Goal: Task Accomplishment & Management: Complete application form

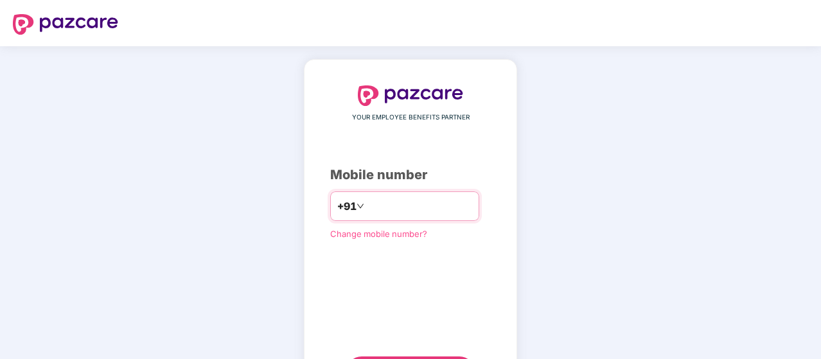
click at [379, 200] on input "number" at bounding box center [419, 206] width 105 height 21
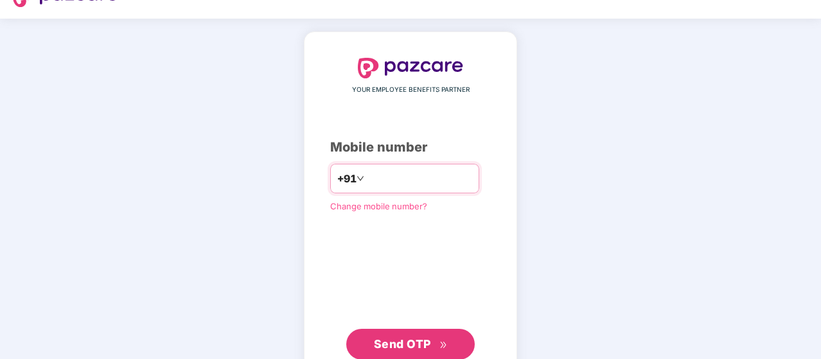
scroll to position [59, 0]
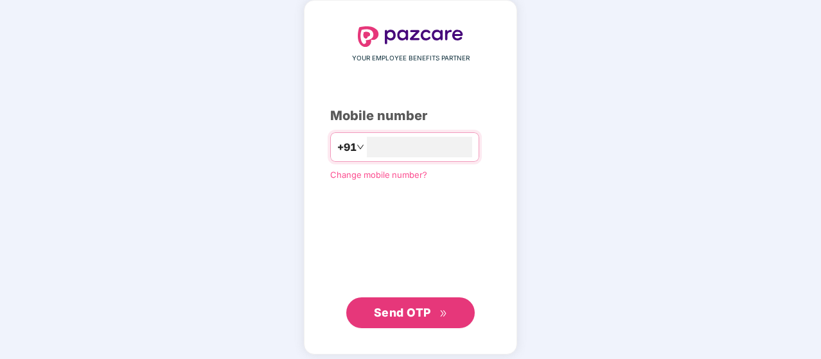
type input "**********"
click at [422, 313] on span "Send OTP" at bounding box center [402, 312] width 57 height 13
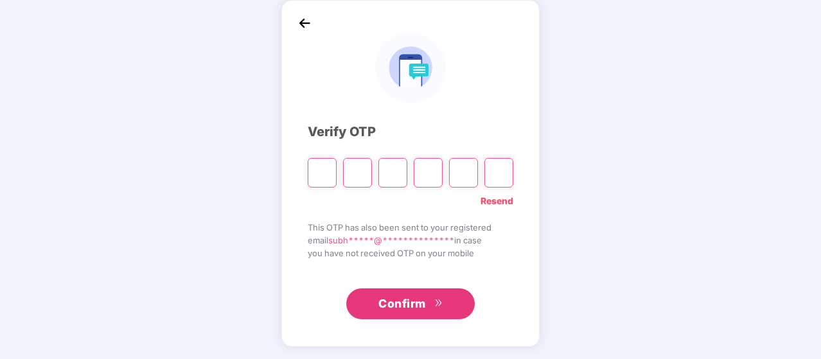
type input "*"
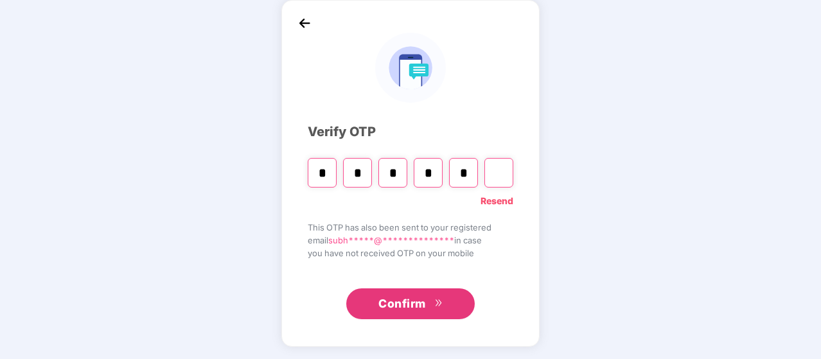
type input "*"
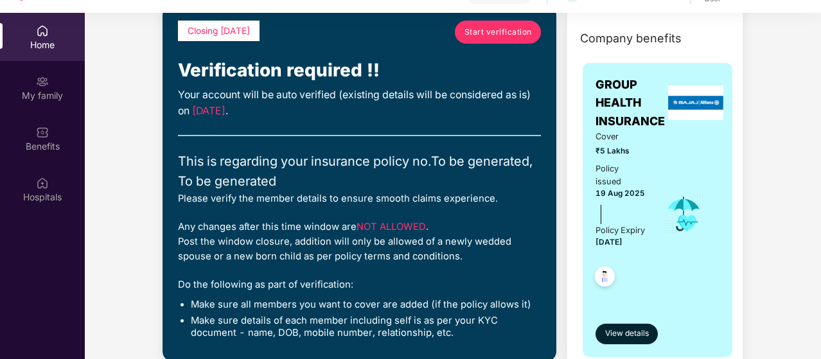
scroll to position [64, 0]
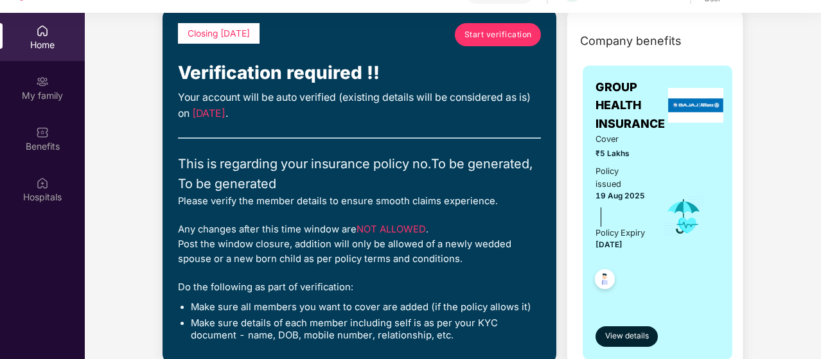
click at [479, 36] on span "Start verification" at bounding box center [497, 34] width 67 height 12
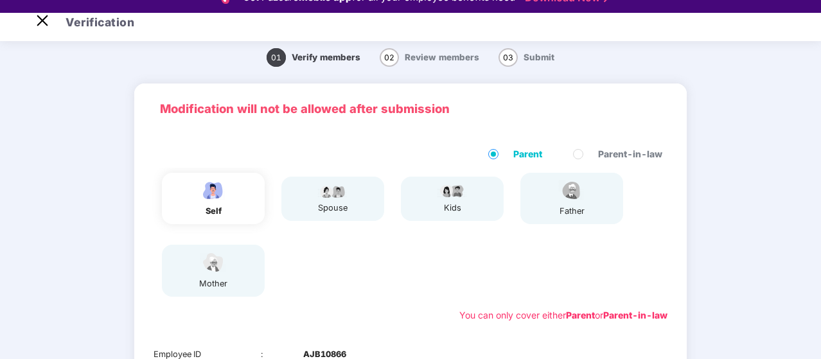
scroll to position [20, 0]
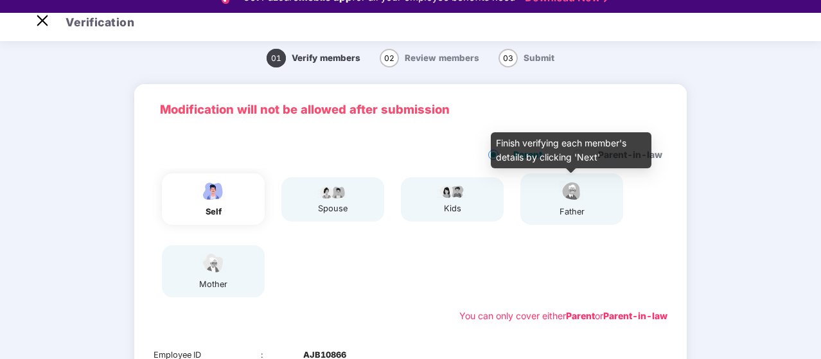
click at [585, 200] on img at bounding box center [571, 191] width 32 height 22
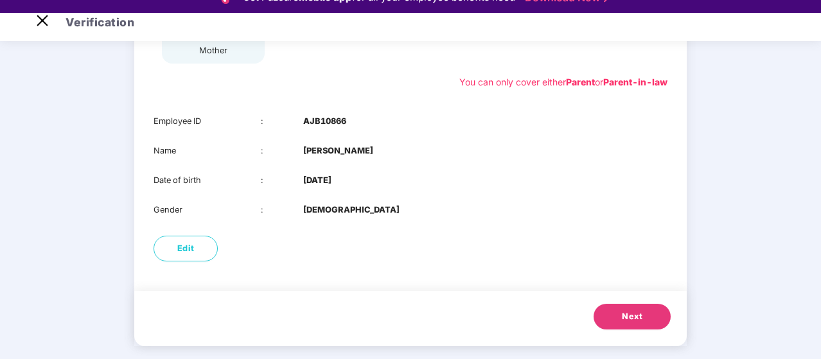
scroll to position [31, 0]
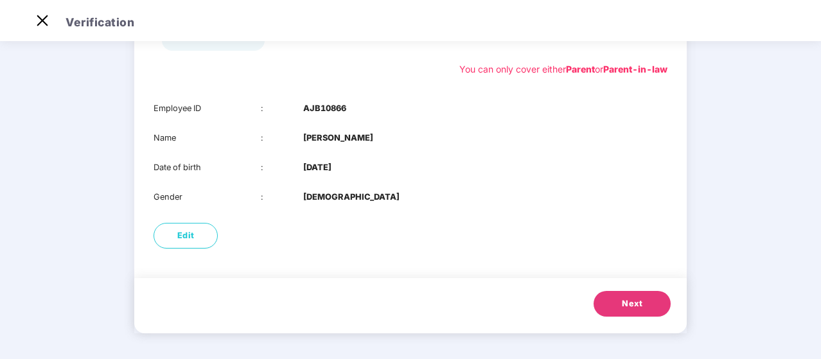
click at [647, 308] on button "Next" at bounding box center [631, 304] width 77 height 26
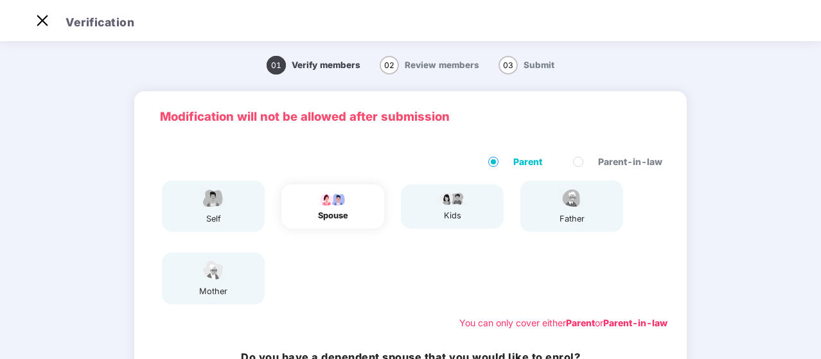
scroll to position [152, 0]
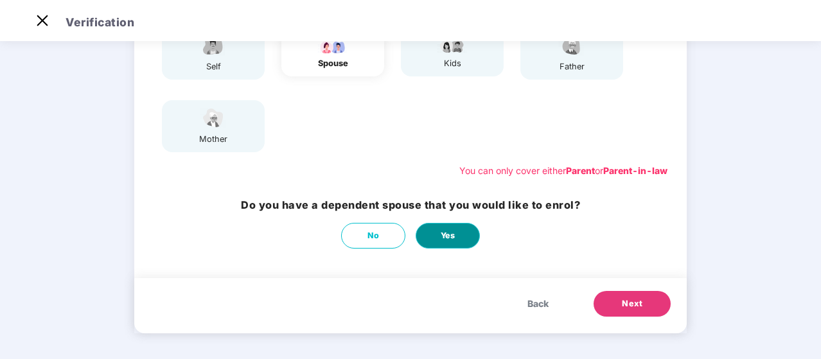
click at [453, 235] on span "Yes" at bounding box center [447, 235] width 15 height 13
select select "******"
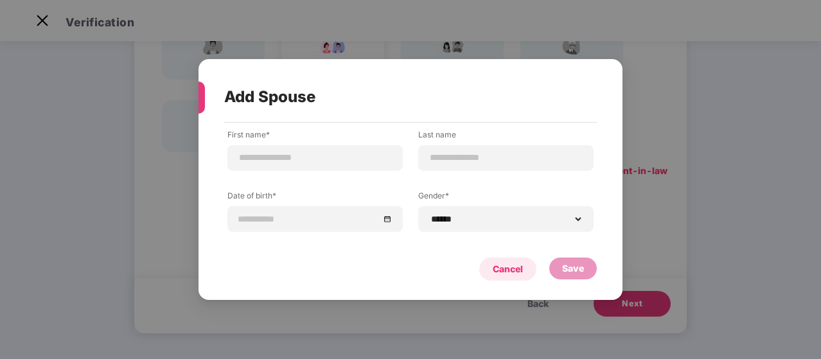
click at [503, 266] on div "Cancel" at bounding box center [507, 269] width 30 height 14
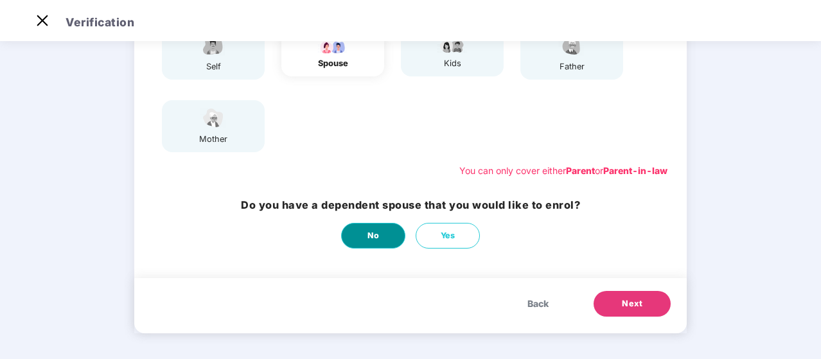
click at [360, 238] on button "No" at bounding box center [373, 236] width 64 height 26
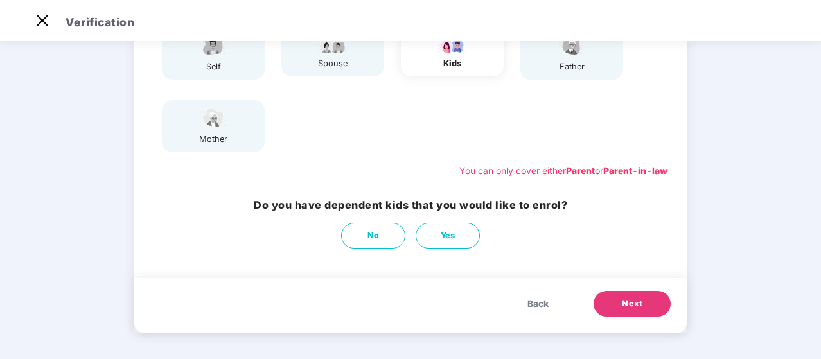
scroll to position [0, 0]
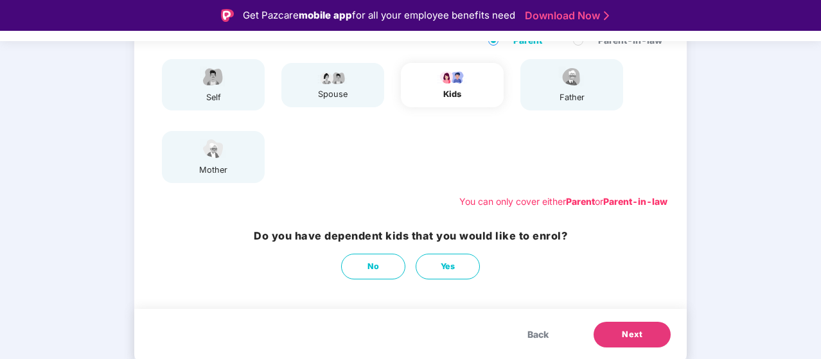
click at [613, 347] on button "Next" at bounding box center [631, 335] width 77 height 26
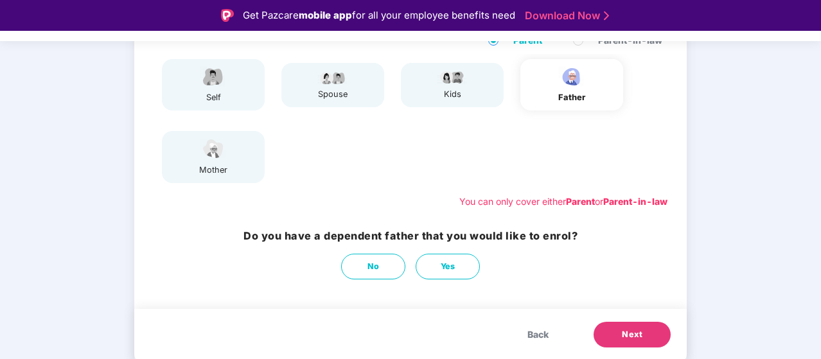
scroll to position [31, 0]
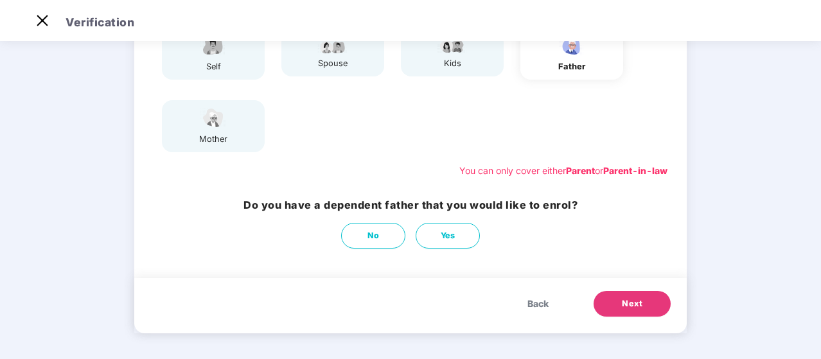
click at [617, 296] on button "Next" at bounding box center [631, 304] width 77 height 26
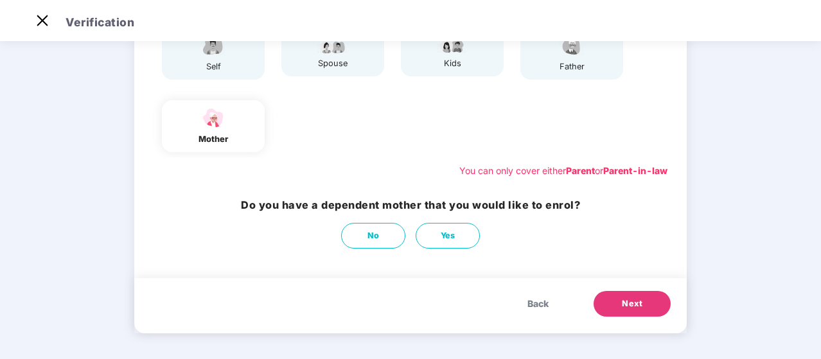
scroll to position [97, 0]
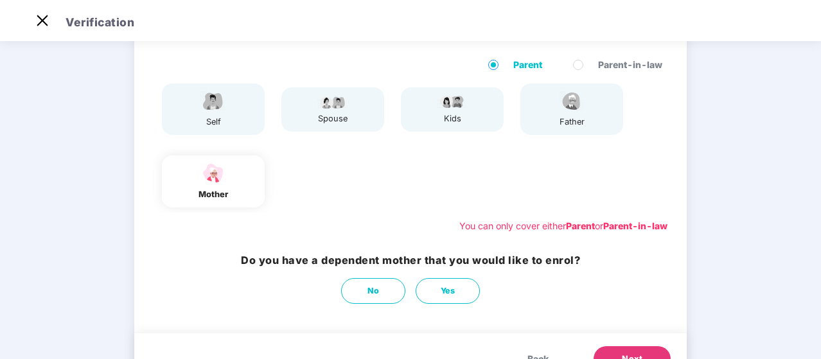
click at [231, 178] on div "mother" at bounding box center [213, 180] width 103 height 51
click at [559, 102] on img at bounding box center [571, 101] width 32 height 22
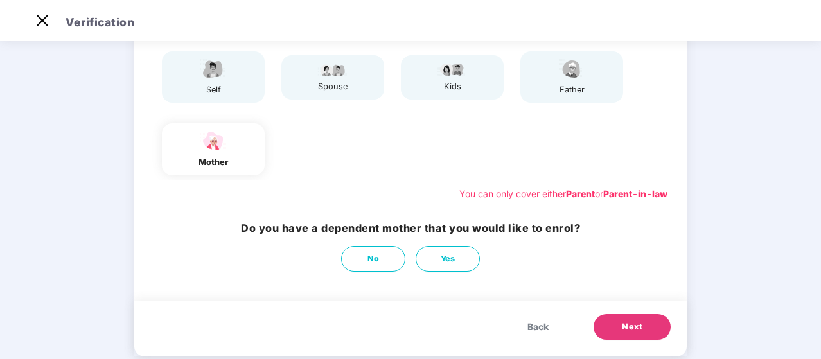
scroll to position [135, 0]
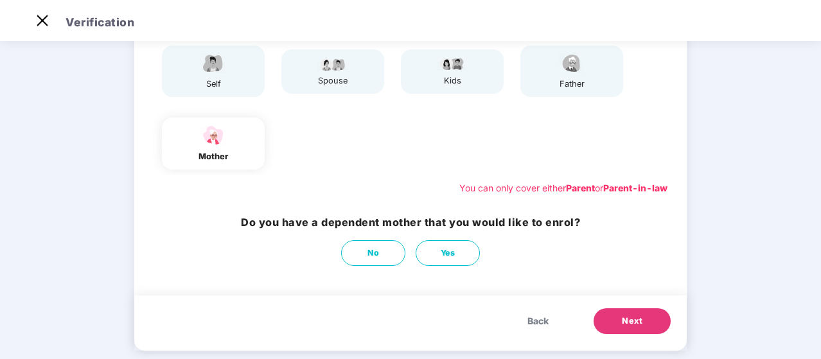
click at [595, 189] on div "You can only cover either Parent or Parent-in-law" at bounding box center [563, 188] width 208 height 14
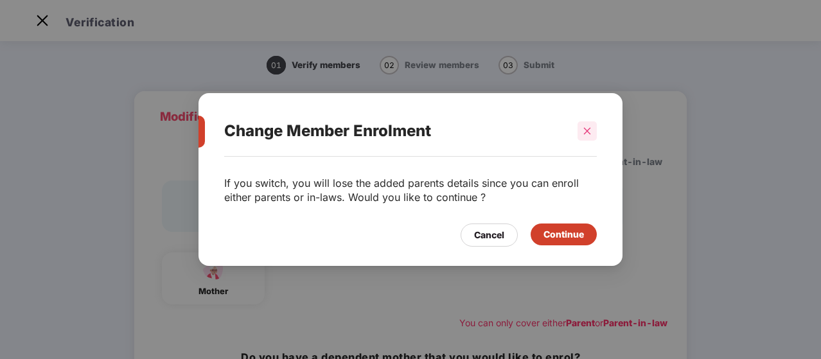
click at [583, 138] on div at bounding box center [586, 130] width 19 height 19
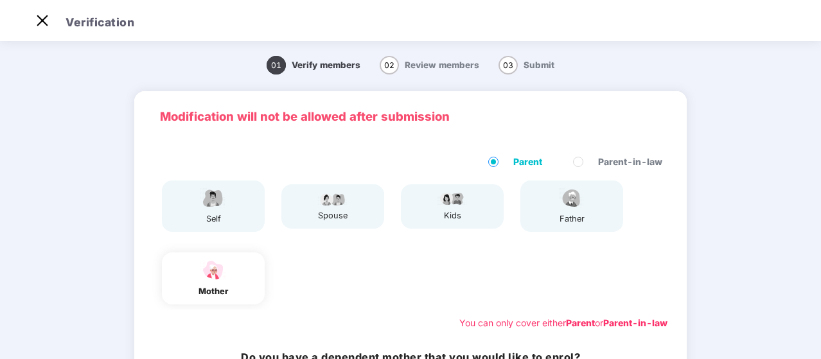
click at [211, 262] on img at bounding box center [213, 270] width 32 height 22
drag, startPoint x: 211, startPoint y: 262, endPoint x: 448, endPoint y: 264, distance: 236.9
click at [448, 264] on div "self spouse kids father mother" at bounding box center [410, 242] width 524 height 134
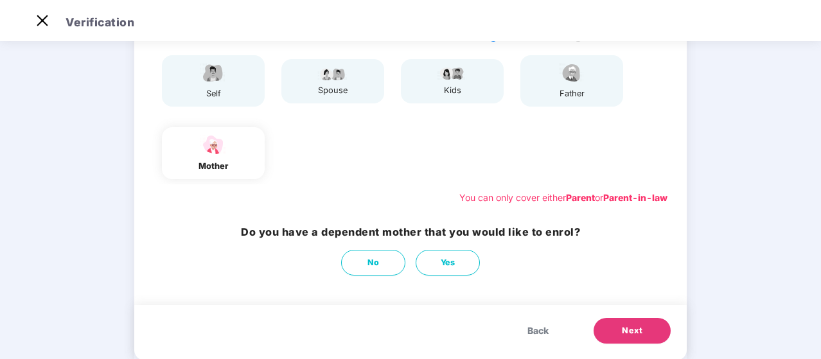
scroll to position [152, 0]
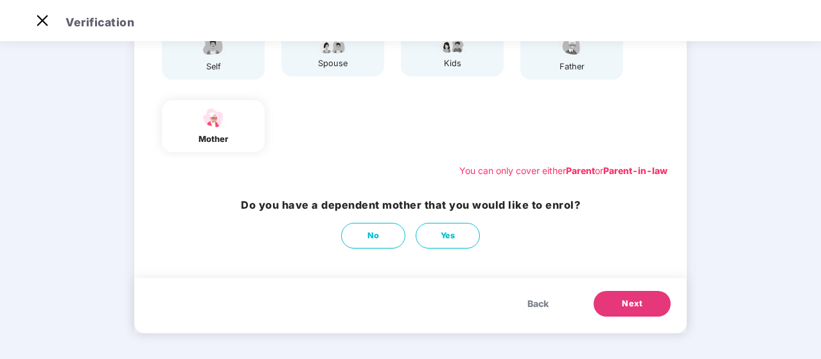
click at [643, 300] on button "Next" at bounding box center [631, 304] width 77 height 26
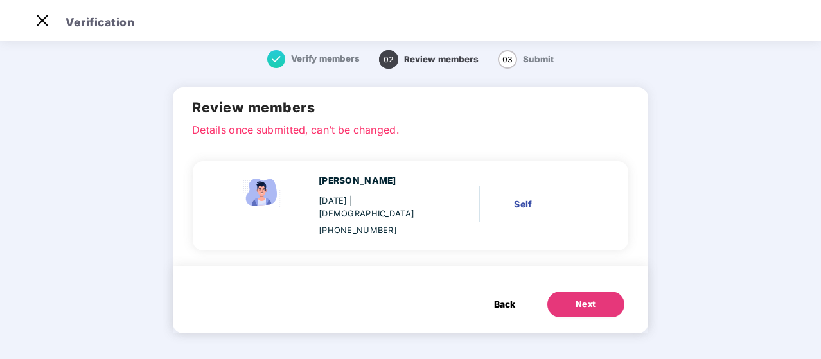
scroll to position [0, 0]
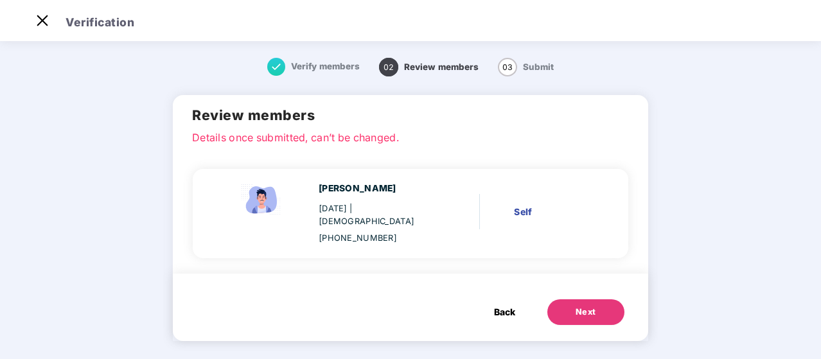
click at [506, 305] on span "Back" at bounding box center [504, 312] width 21 height 14
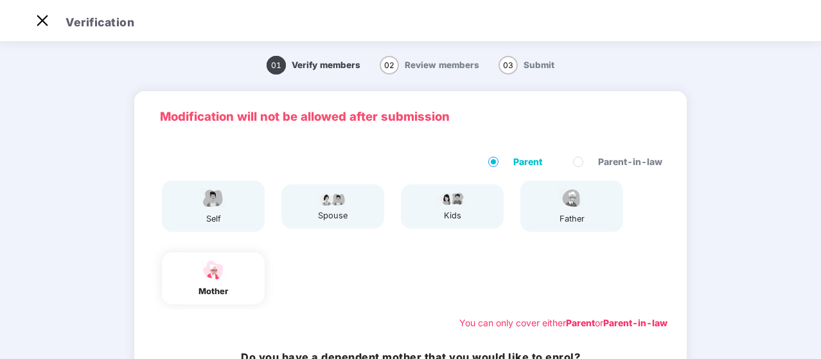
drag, startPoint x: 543, startPoint y: 263, endPoint x: 461, endPoint y: 264, distance: 82.2
click at [461, 264] on div "self spouse kids father mother" at bounding box center [410, 242] width 524 height 134
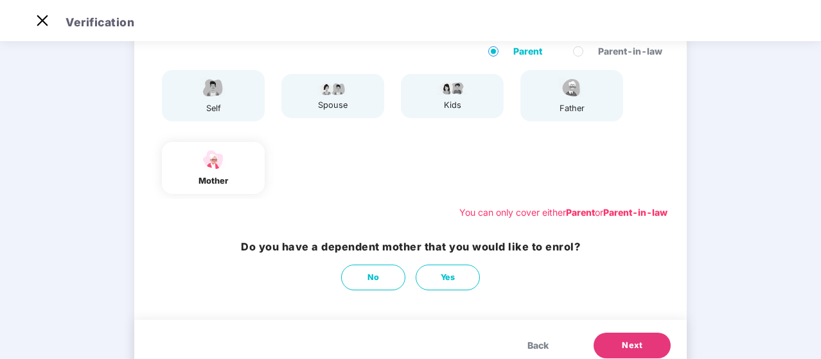
scroll to position [152, 0]
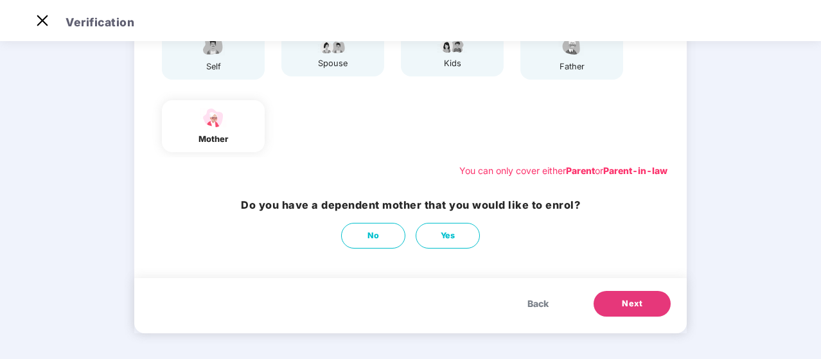
click at [634, 311] on button "Next" at bounding box center [631, 304] width 77 height 26
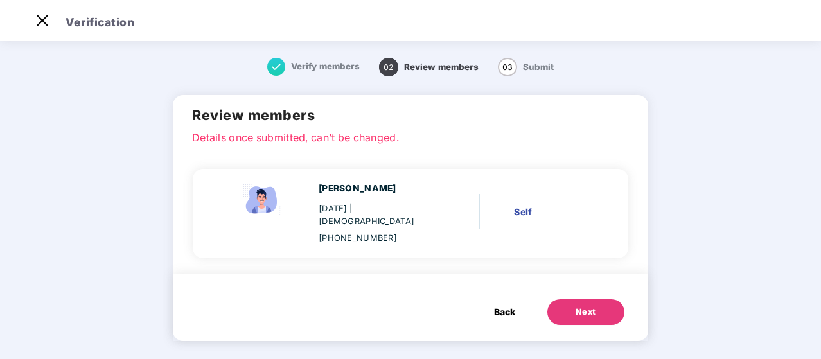
click at [525, 205] on div "Self" at bounding box center [552, 212] width 76 height 14
click at [577, 306] on div "Next" at bounding box center [585, 312] width 21 height 13
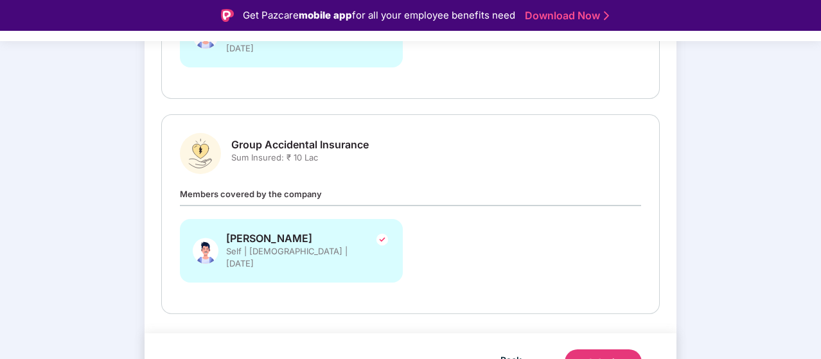
click at [378, 232] on img at bounding box center [381, 239] width 15 height 15
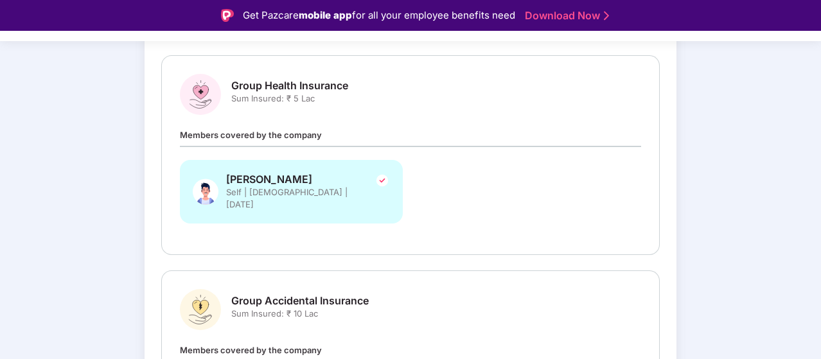
scroll to position [168, 0]
click at [375, 180] on img at bounding box center [381, 180] width 15 height 15
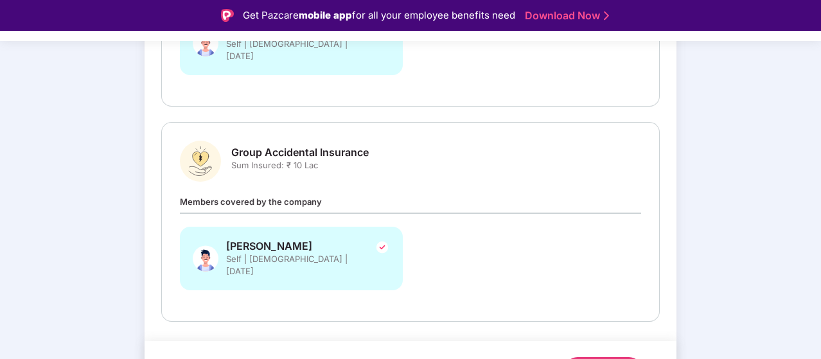
scroll to position [324, 0]
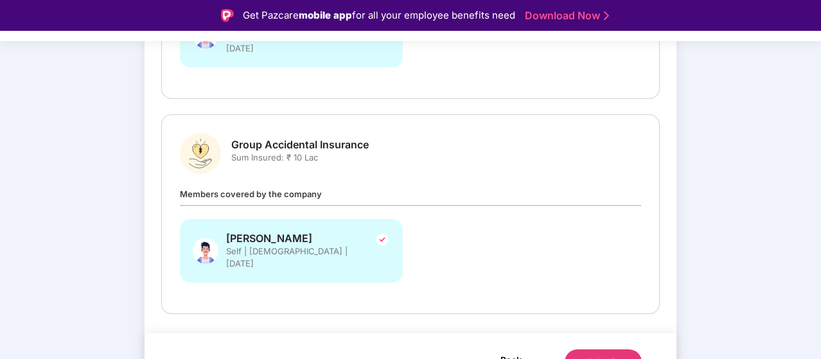
click at [505, 352] on span "Back" at bounding box center [510, 360] width 21 height 16
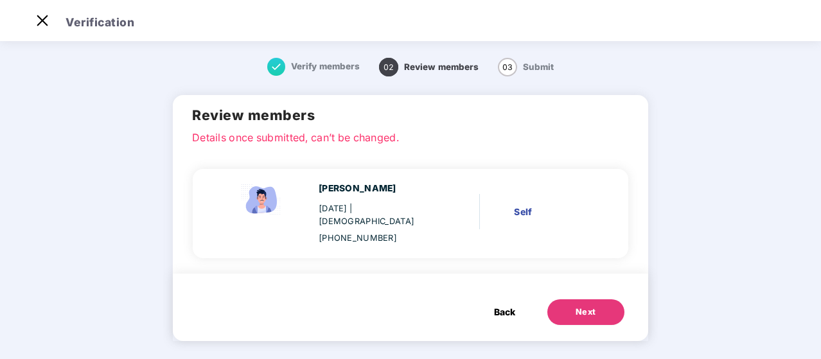
click at [498, 305] on span "Back" at bounding box center [504, 312] width 21 height 14
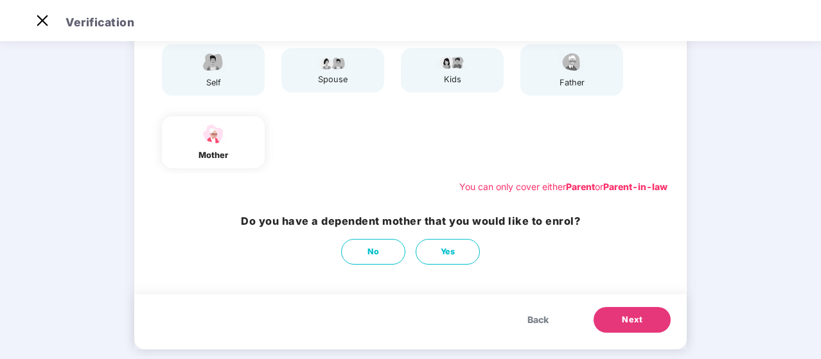
scroll to position [137, 0]
click at [557, 187] on div "You can only cover either Parent or Parent-in-law" at bounding box center [563, 186] width 208 height 14
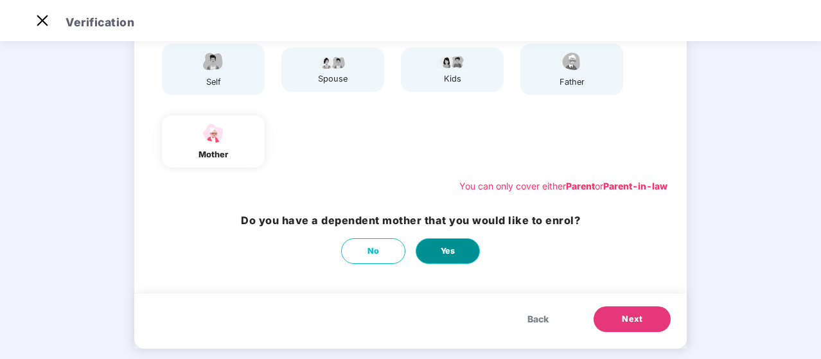
click at [439, 247] on button "Yes" at bounding box center [447, 251] width 64 height 26
select select "******"
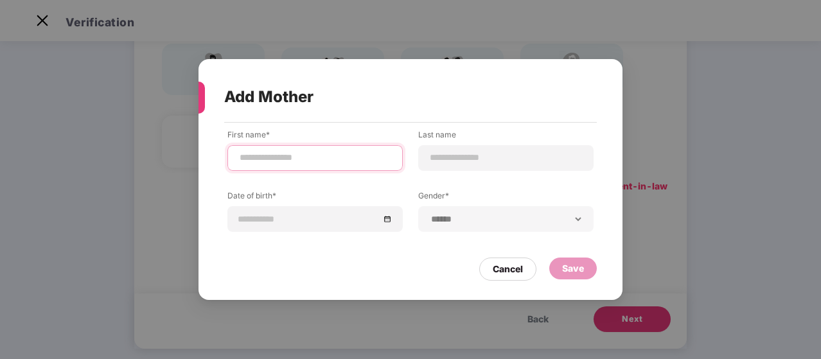
click at [308, 161] on input at bounding box center [314, 157] width 153 height 13
type input "********"
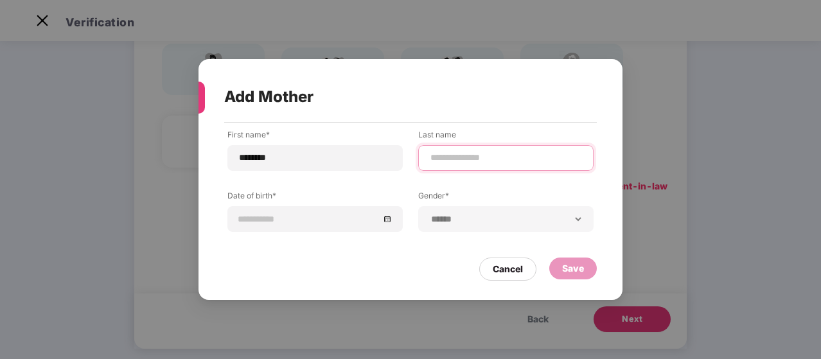
click at [443, 156] on input at bounding box center [505, 157] width 153 height 13
type input "*"
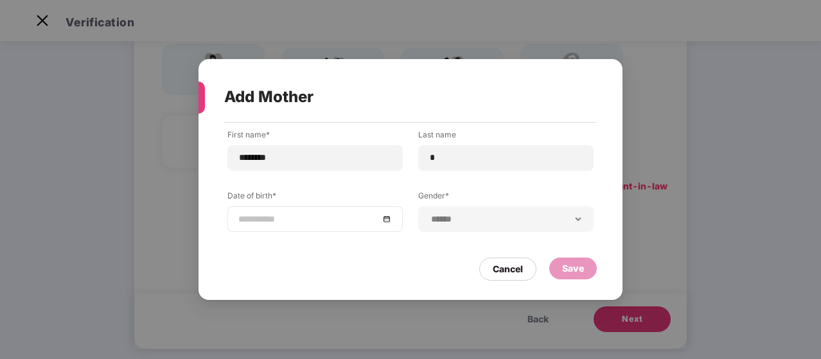
click at [337, 210] on div "Date of birth*" at bounding box center [314, 211] width 175 height 42
click at [337, 210] on div at bounding box center [314, 219] width 175 height 26
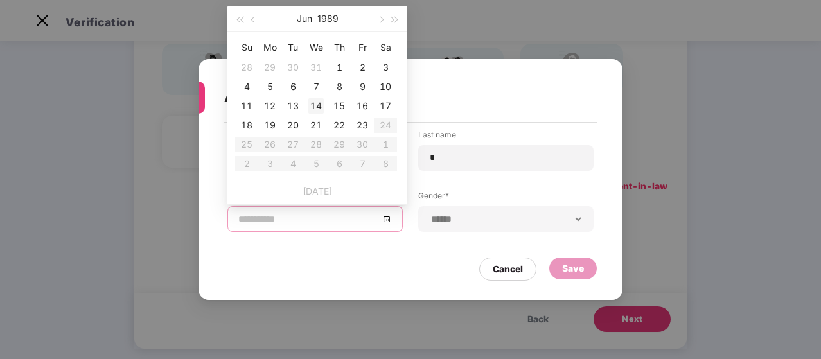
click at [321, 114] on td "14" at bounding box center [315, 105] width 23 height 19
click at [311, 214] on input "**********" at bounding box center [308, 219] width 141 height 14
click at [327, 20] on button "1989" at bounding box center [327, 19] width 21 height 26
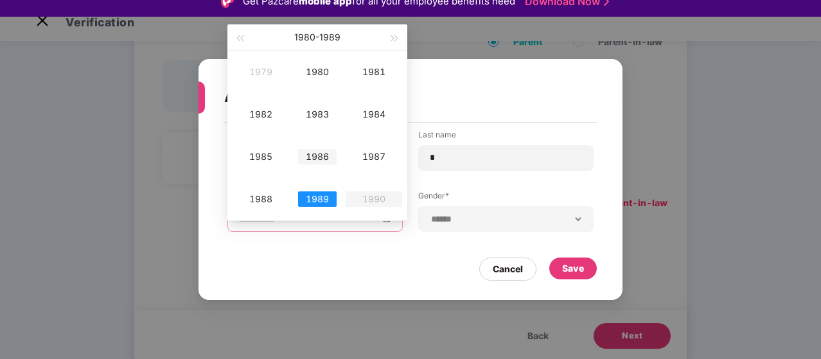
scroll to position [17, 0]
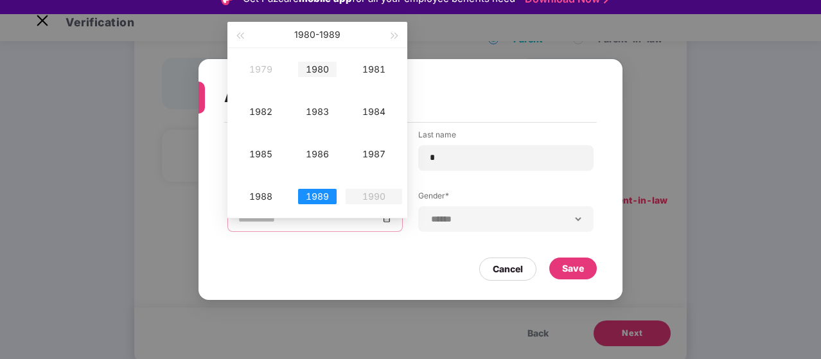
click at [320, 70] on div "1980" at bounding box center [317, 69] width 39 height 15
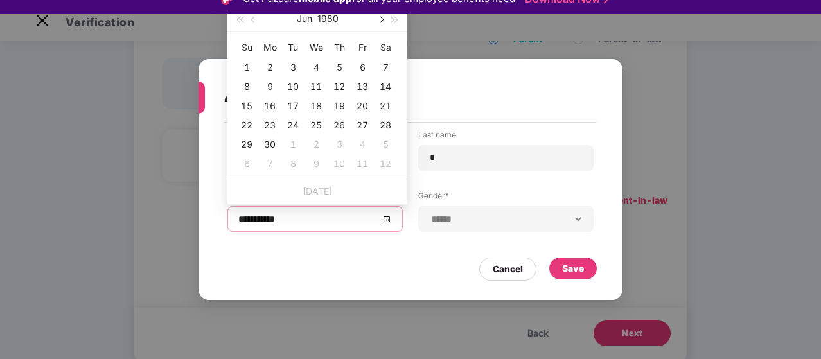
click at [379, 19] on span "button" at bounding box center [380, 20] width 6 height 6
click at [253, 17] on span "button" at bounding box center [254, 20] width 6 height 6
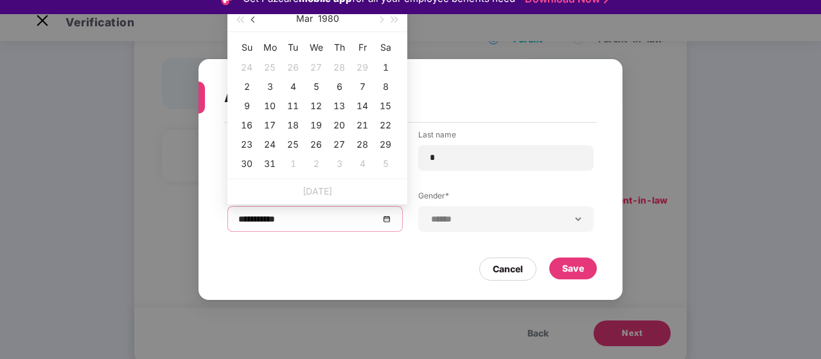
click at [253, 17] on span "button" at bounding box center [254, 20] width 6 height 6
type input "**********"
click at [337, 126] on div "21" at bounding box center [338, 124] width 15 height 15
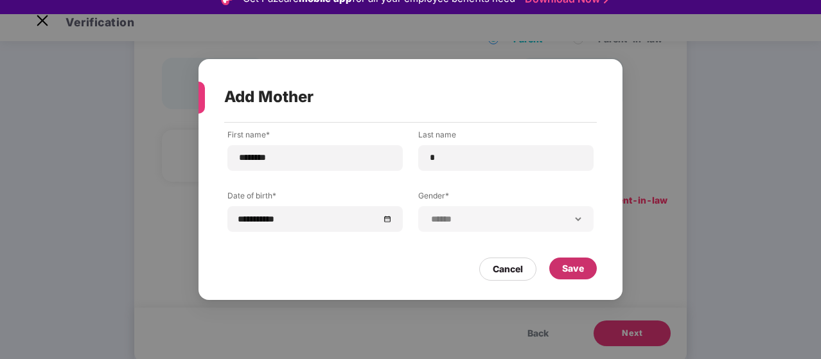
click at [577, 270] on div "Save" at bounding box center [573, 268] width 22 height 14
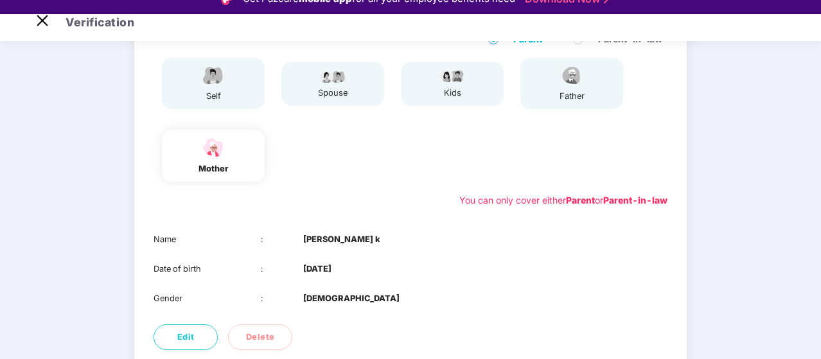
scroll to position [224, 0]
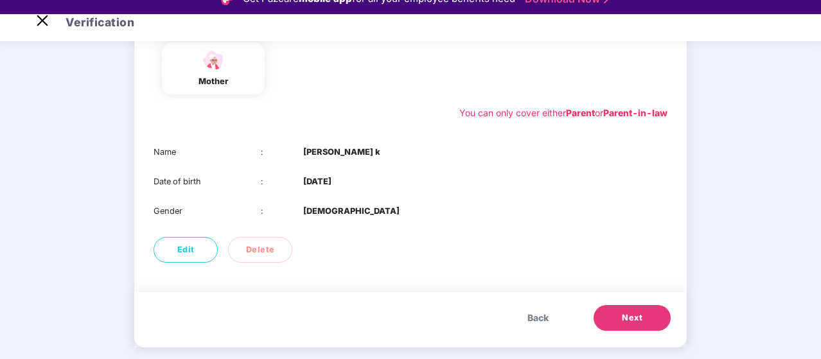
click at [613, 324] on button "Next" at bounding box center [631, 318] width 77 height 26
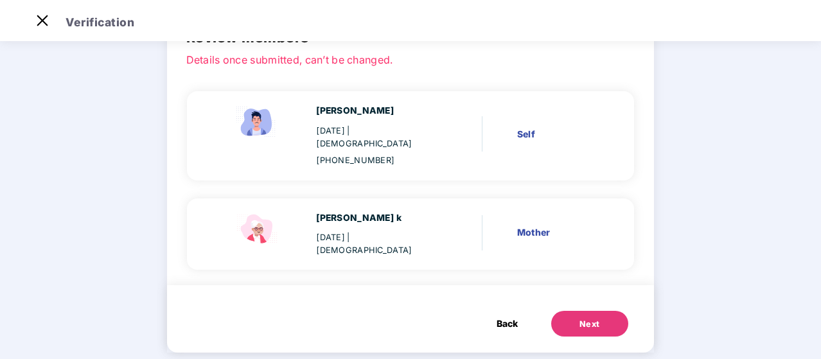
scroll to position [78, 0]
click at [507, 316] on span "Back" at bounding box center [506, 323] width 21 height 14
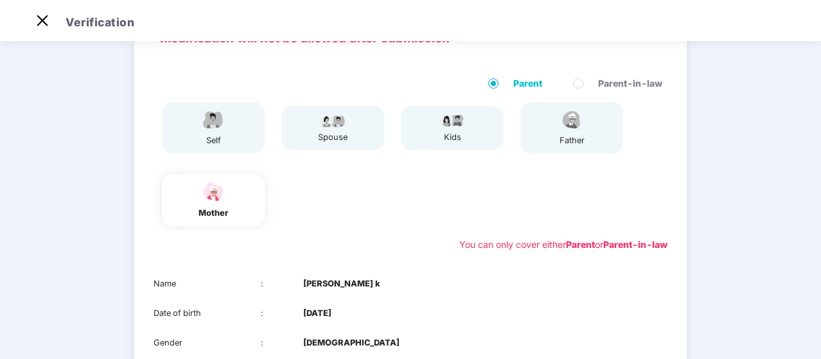
click at [573, 125] on img at bounding box center [571, 120] width 32 height 22
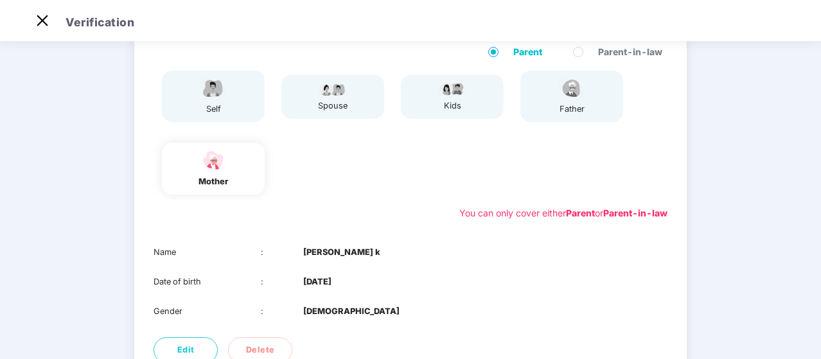
scroll to position [109, 0]
click at [574, 89] on img at bounding box center [571, 89] width 32 height 22
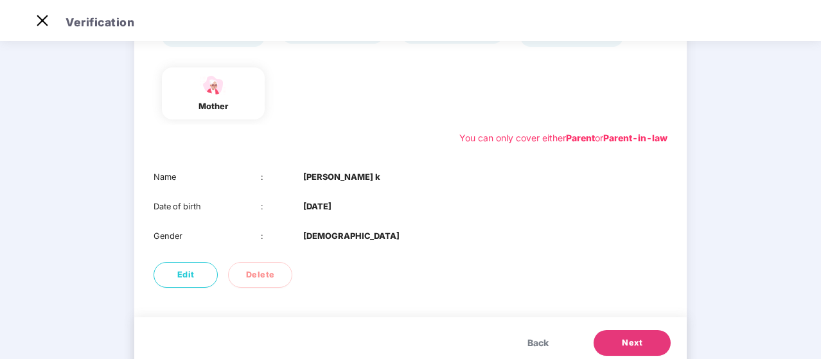
scroll to position [186, 0]
click at [195, 277] on button "Edit" at bounding box center [185, 274] width 64 height 26
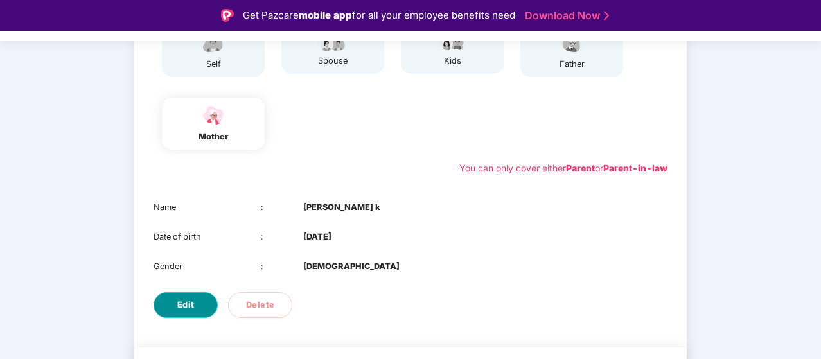
select select "******"
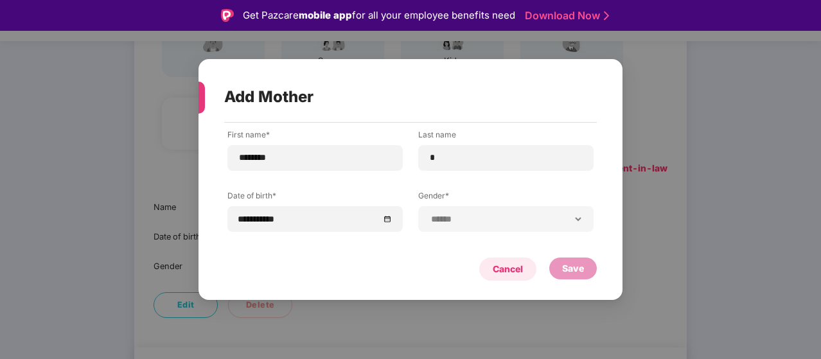
click at [517, 275] on div "Cancel" at bounding box center [507, 269] width 30 height 14
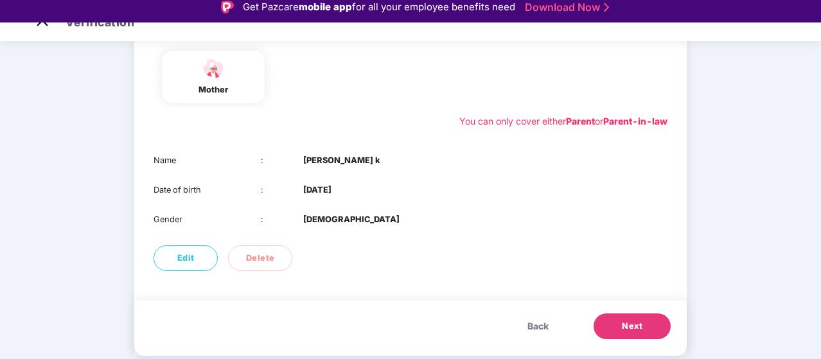
scroll to position [31, 0]
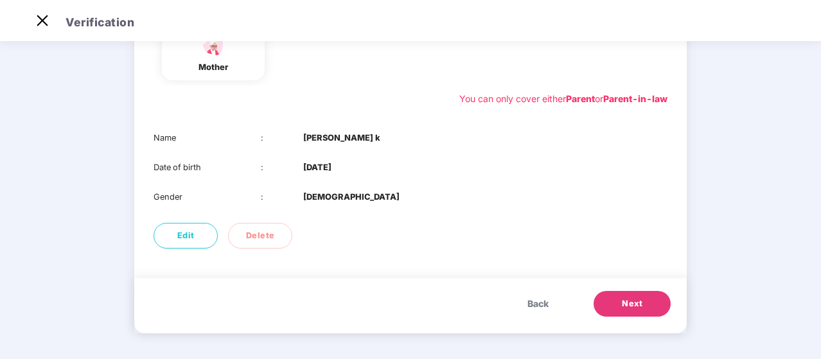
click at [624, 305] on span "Next" at bounding box center [632, 303] width 21 height 13
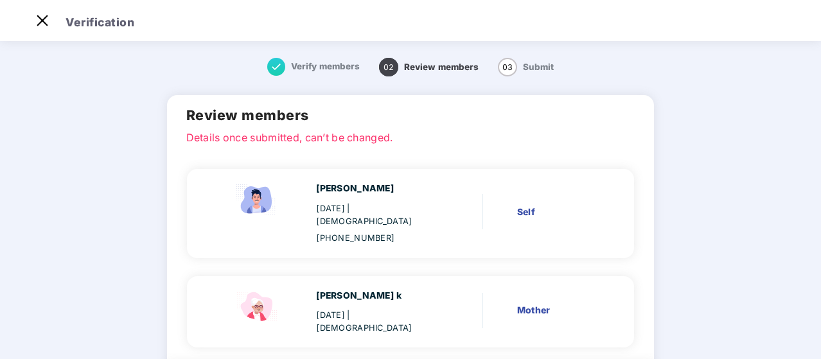
scroll to position [82, 0]
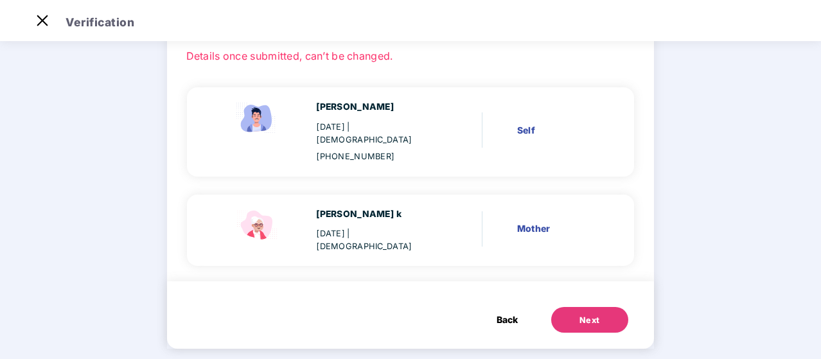
click at [596, 307] on button "Next" at bounding box center [589, 320] width 77 height 26
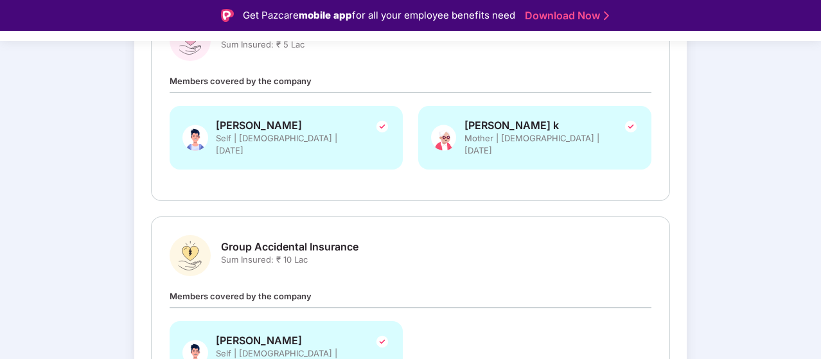
scroll to position [324, 0]
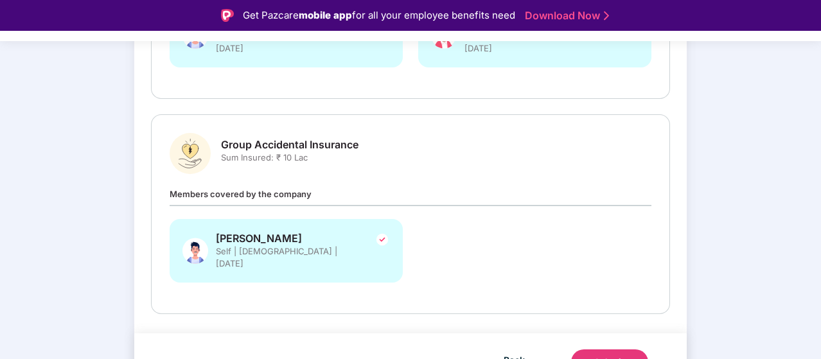
click at [590, 349] on button "Submit" at bounding box center [609, 362] width 77 height 26
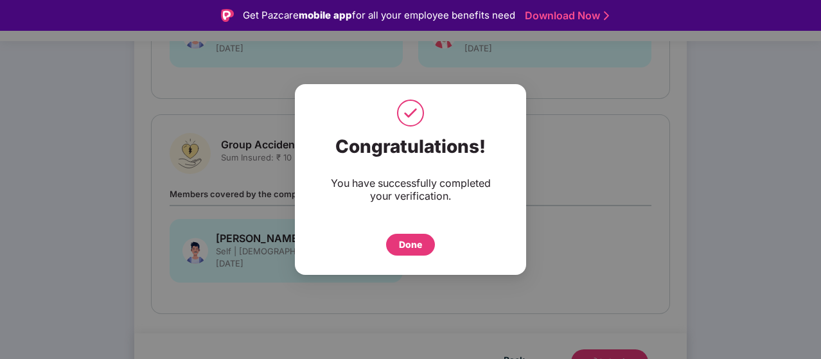
click at [422, 245] on div "Done" at bounding box center [410, 245] width 49 height 22
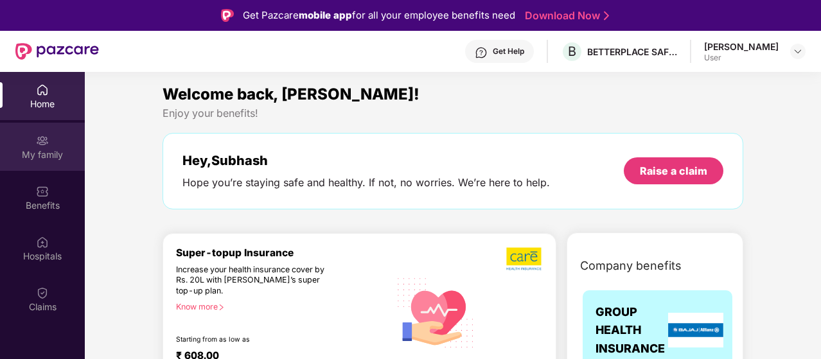
click at [53, 157] on div "My family" at bounding box center [42, 154] width 85 height 13
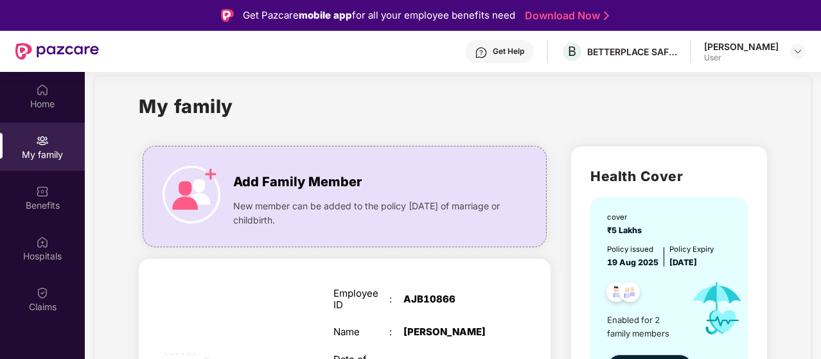
scroll to position [18, 0]
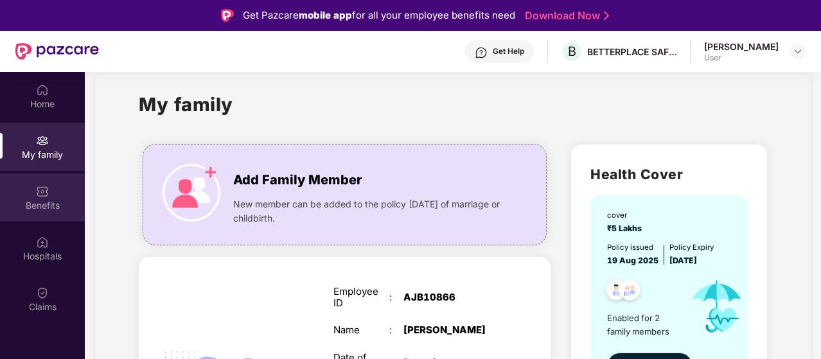
click at [46, 199] on div "Benefits" at bounding box center [42, 205] width 85 height 13
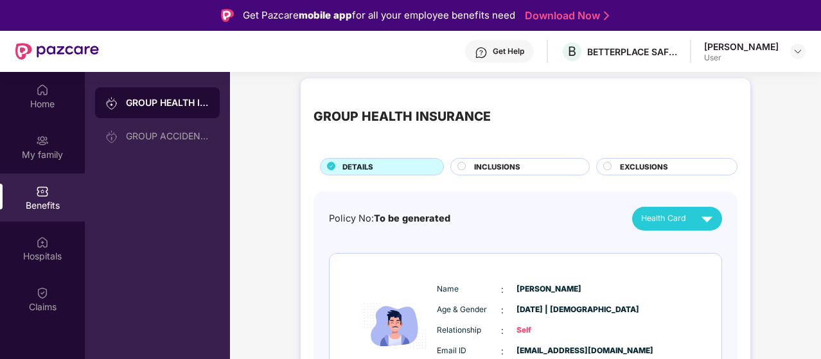
scroll to position [4, 0]
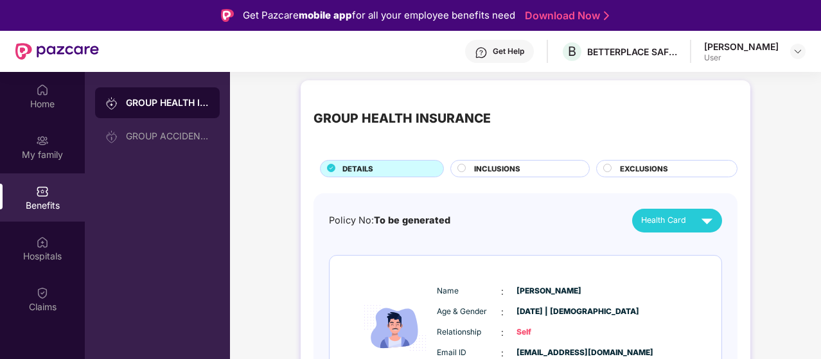
click at [488, 171] on span "INCLUSIONS" at bounding box center [497, 169] width 46 height 12
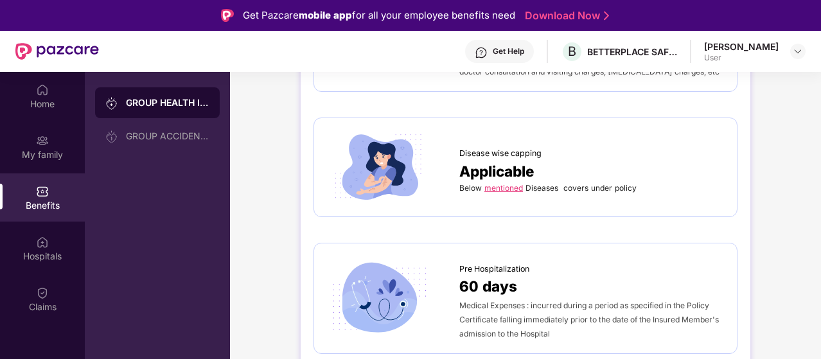
scroll to position [512, 0]
click at [509, 192] on div "Below mentioned Diseases covers under policy" at bounding box center [591, 190] width 265 height 12
click at [506, 187] on link "mentioned" at bounding box center [503, 189] width 39 height 10
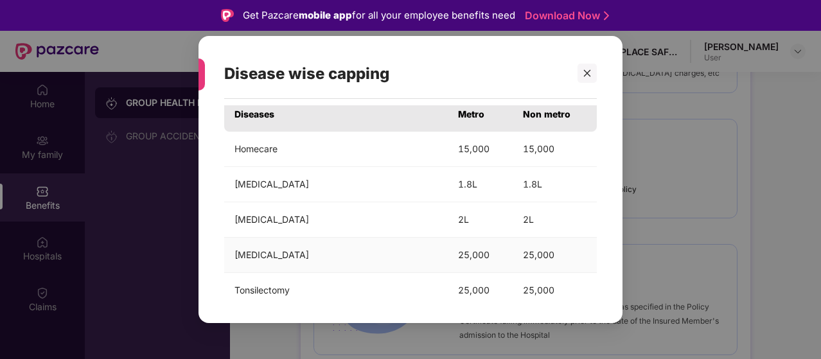
scroll to position [0, 0]
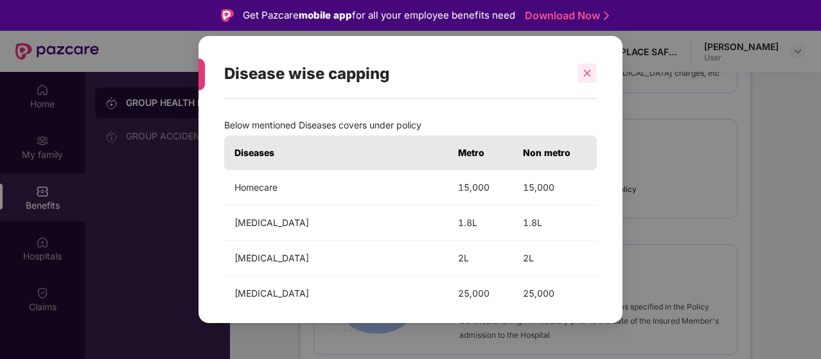
click at [594, 72] on div at bounding box center [586, 73] width 19 height 19
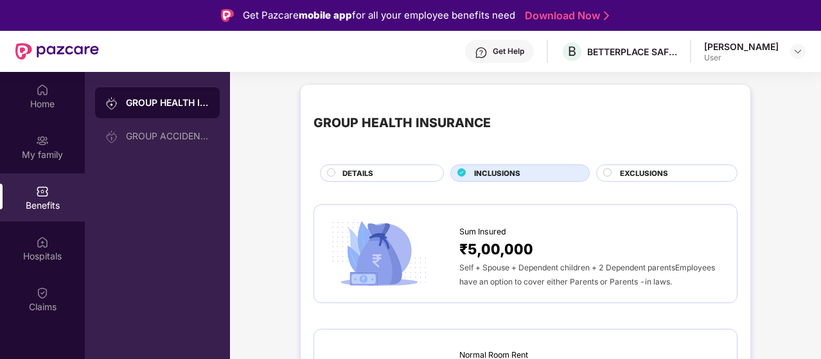
click at [627, 175] on span "EXCLUSIONS" at bounding box center [644, 174] width 48 height 12
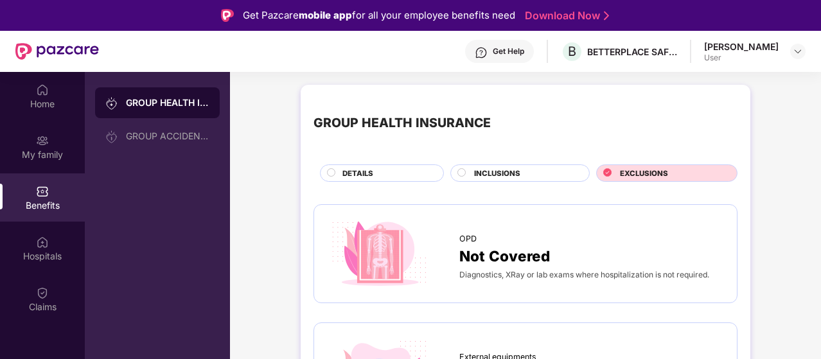
click at [751, 54] on div "User" at bounding box center [741, 58] width 74 height 10
click at [790, 52] on div at bounding box center [797, 51] width 15 height 15
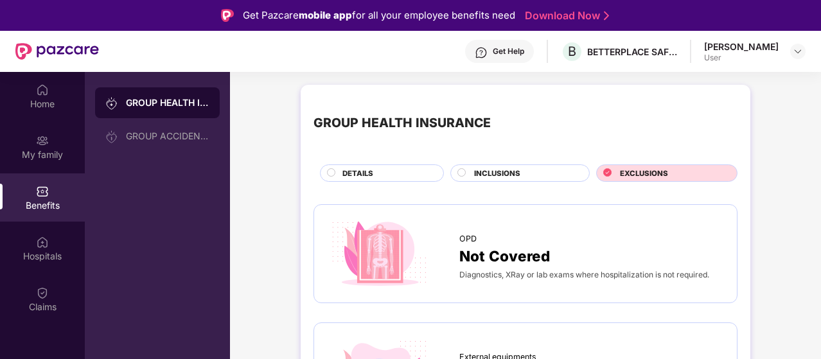
click at [344, 171] on span "DETAILS" at bounding box center [357, 174] width 31 height 12
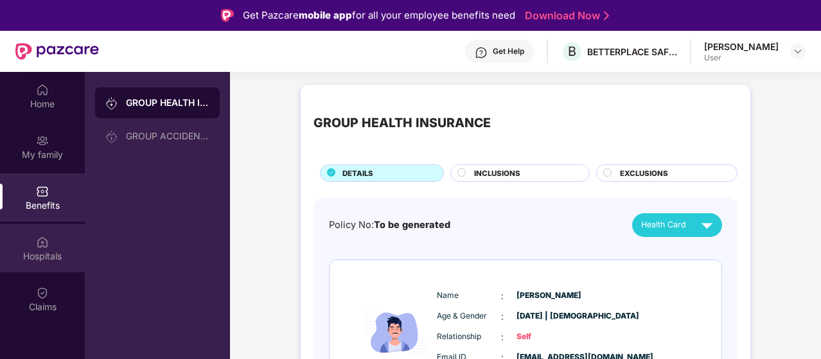
click at [37, 250] on div "Hospitals" at bounding box center [42, 256] width 85 height 13
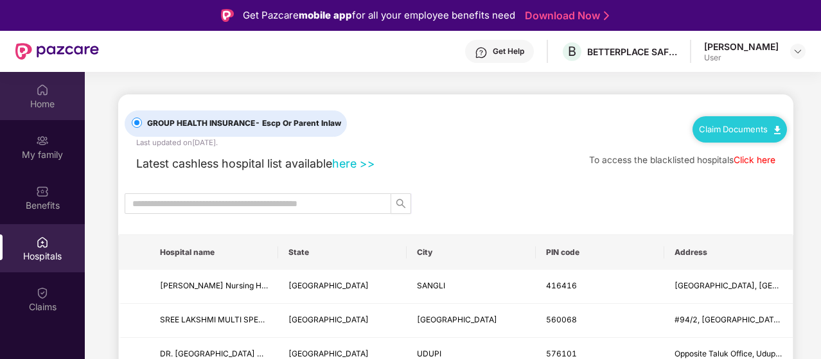
click at [35, 98] on div "Home" at bounding box center [42, 104] width 85 height 13
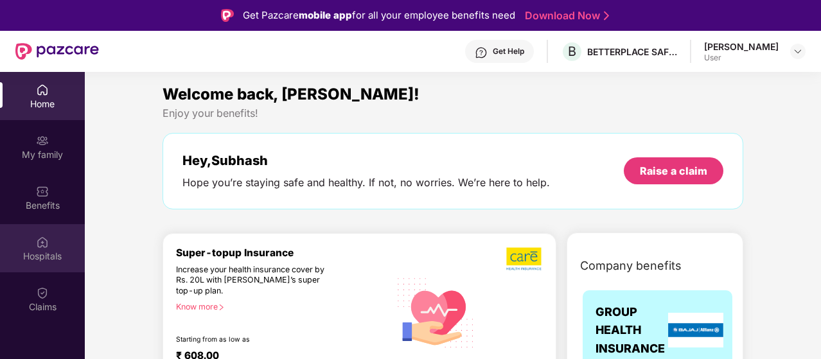
click at [37, 236] on img at bounding box center [42, 242] width 13 height 13
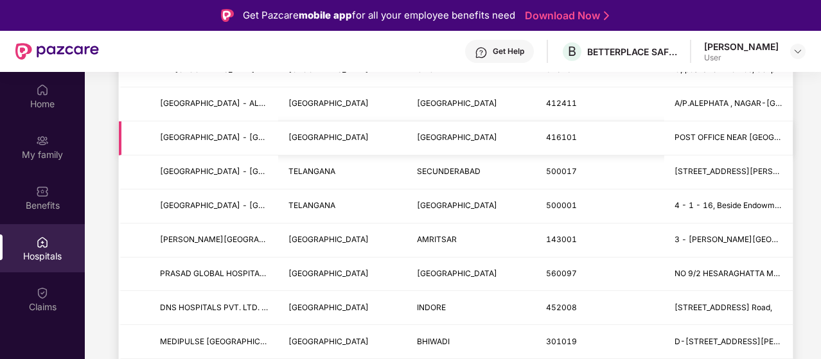
scroll to position [285, 0]
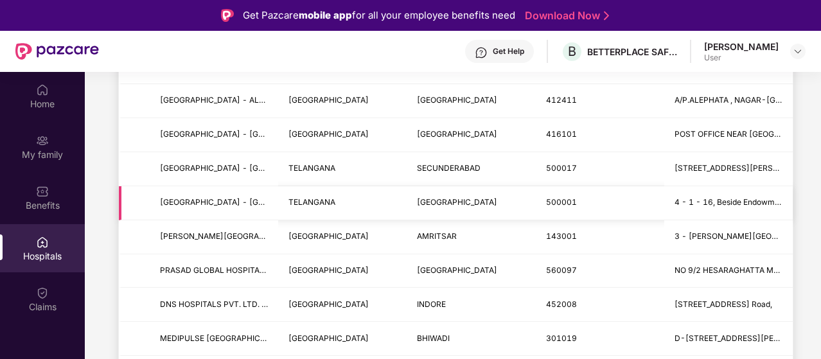
click at [298, 213] on td "TELANGANA" at bounding box center [342, 203] width 128 height 34
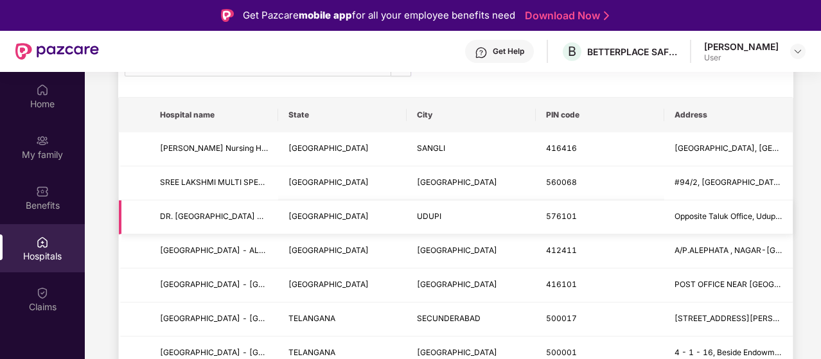
scroll to position [139, 0]
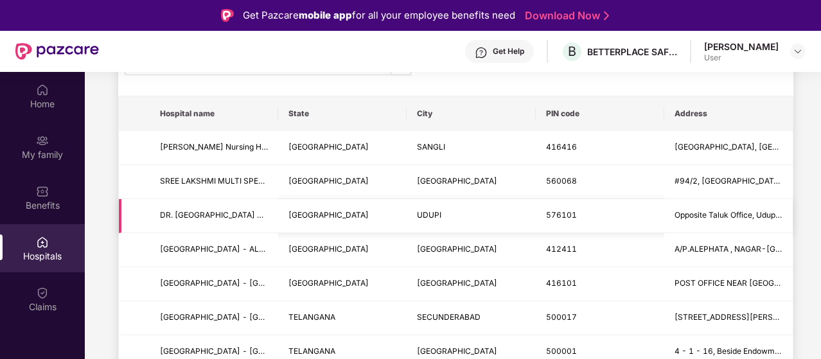
click at [720, 220] on span "Opposite Taluk Office, Udupi - 576101" at bounding box center [728, 215] width 108 height 12
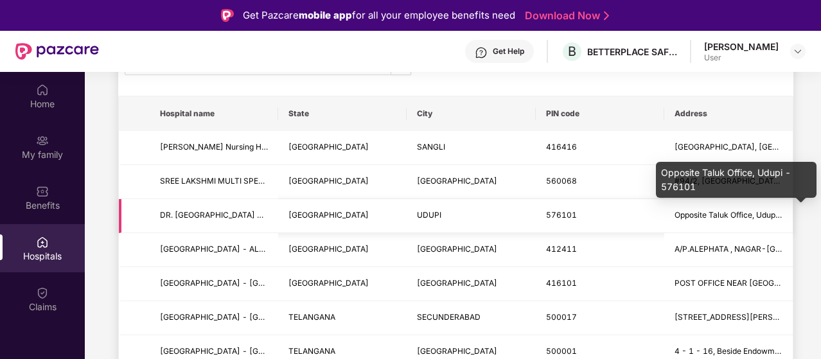
click at [740, 212] on span "Opposite Taluk Office, Udupi - 576101" at bounding box center [745, 215] width 143 height 10
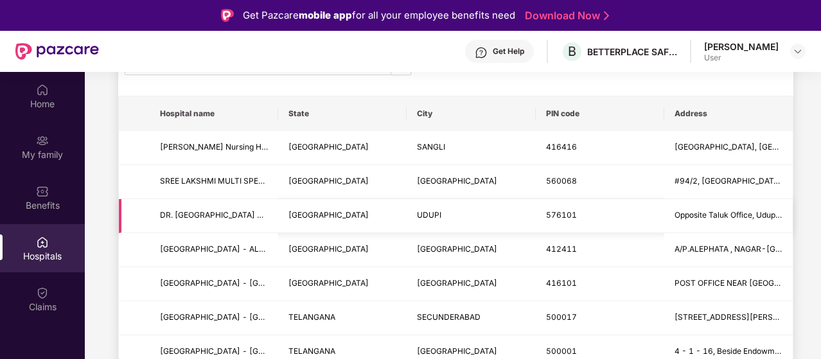
click at [710, 224] on td "Opposite Taluk Office, Udupi - 576101" at bounding box center [728, 216] width 128 height 34
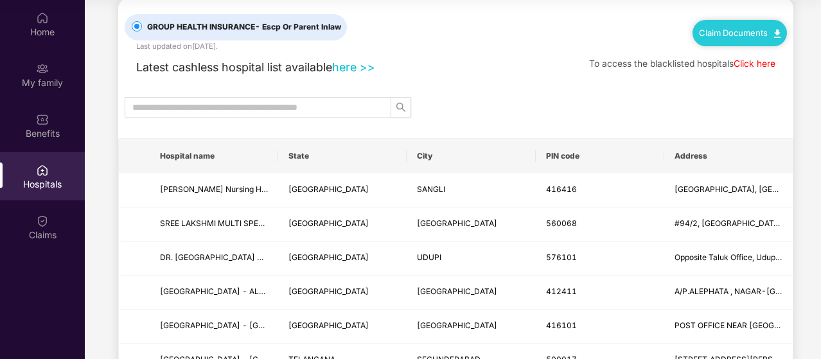
scroll to position [0, 0]
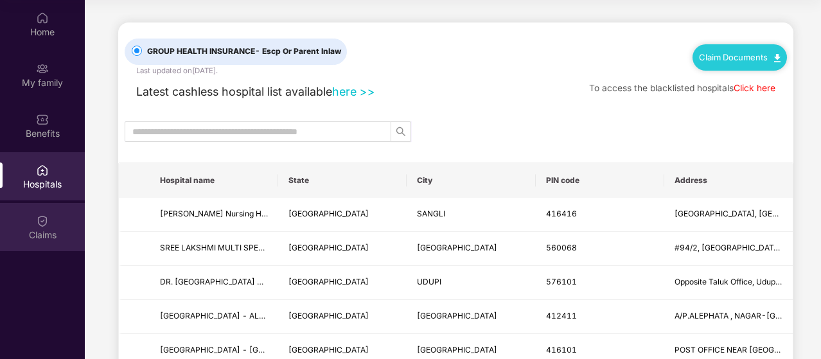
click at [53, 236] on div "Claims" at bounding box center [42, 235] width 85 height 13
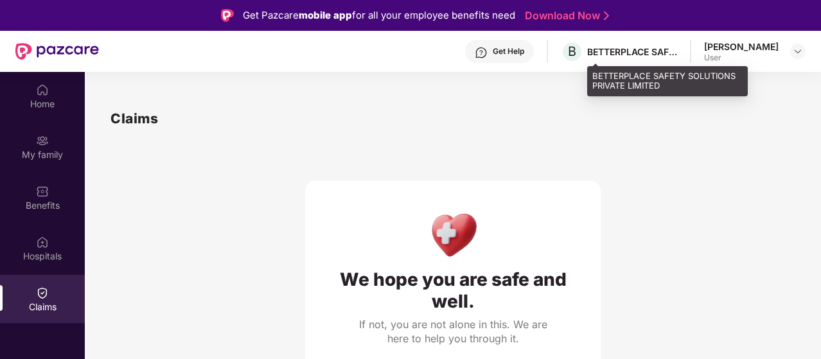
click at [665, 53] on div "BETTERPLACE SAFETY SOLUTIONS PRIVATE LIMITED" at bounding box center [632, 52] width 90 height 12
